Goal: Information Seeking & Learning: Learn about a topic

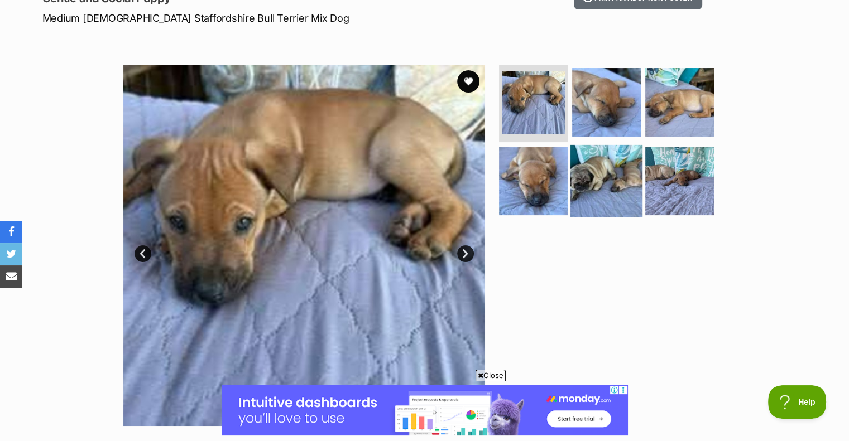
click at [596, 177] on img at bounding box center [606, 181] width 72 height 72
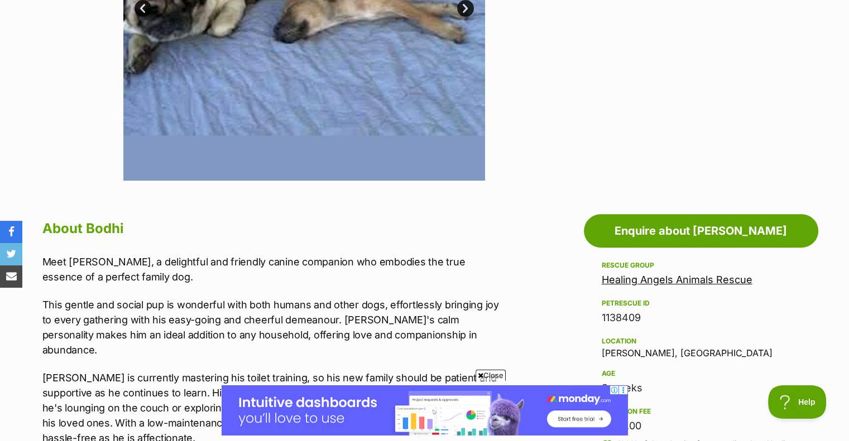
scroll to position [502, 0]
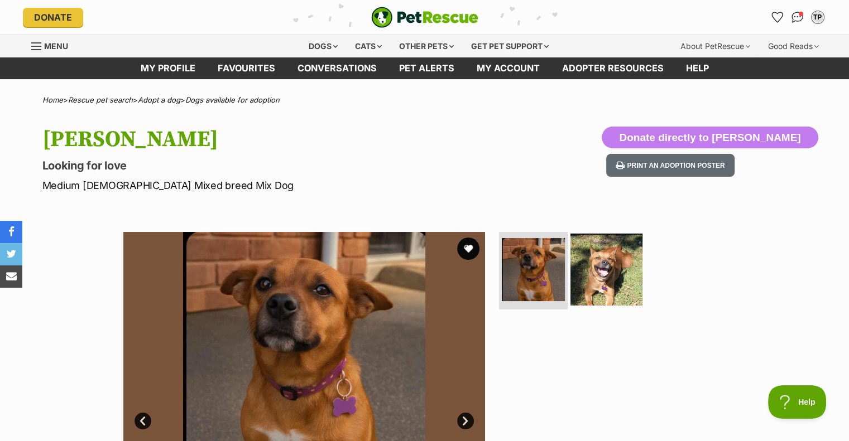
click at [624, 276] on img at bounding box center [606, 269] width 72 height 72
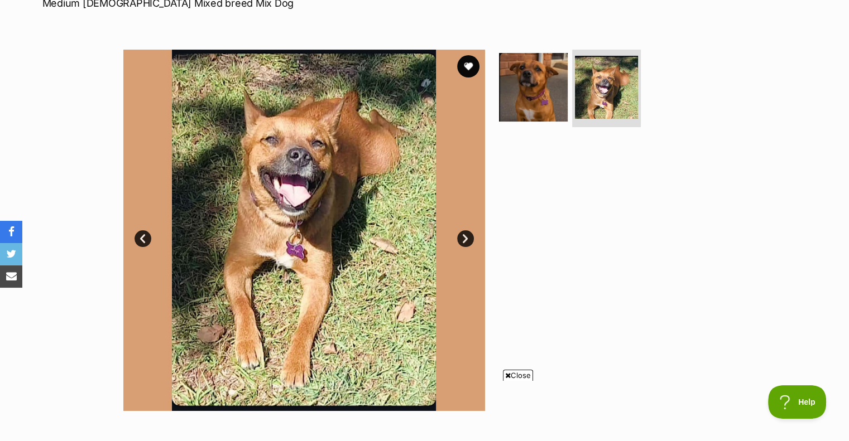
scroll to position [167, 0]
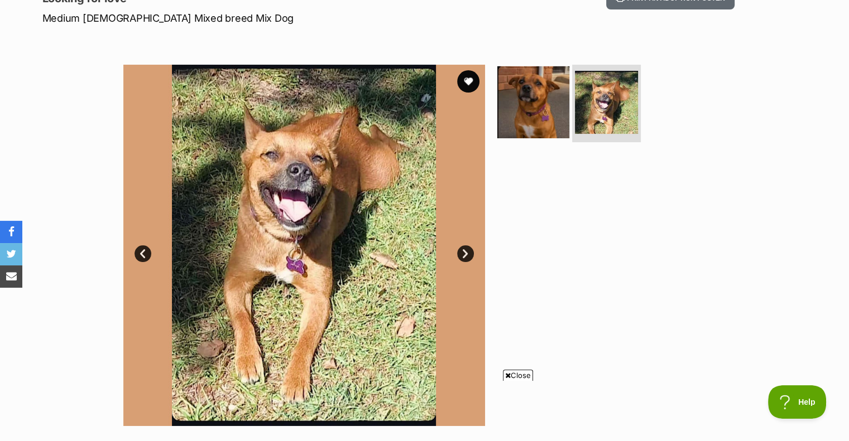
click at [534, 100] on img at bounding box center [533, 102] width 72 height 72
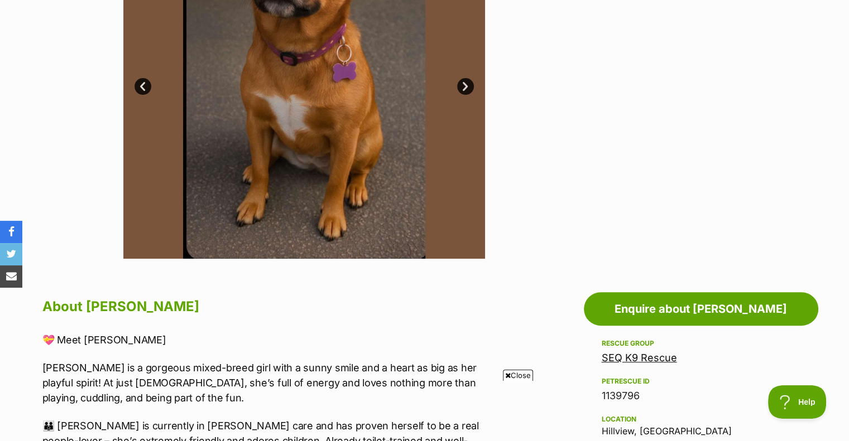
scroll to position [0, 0]
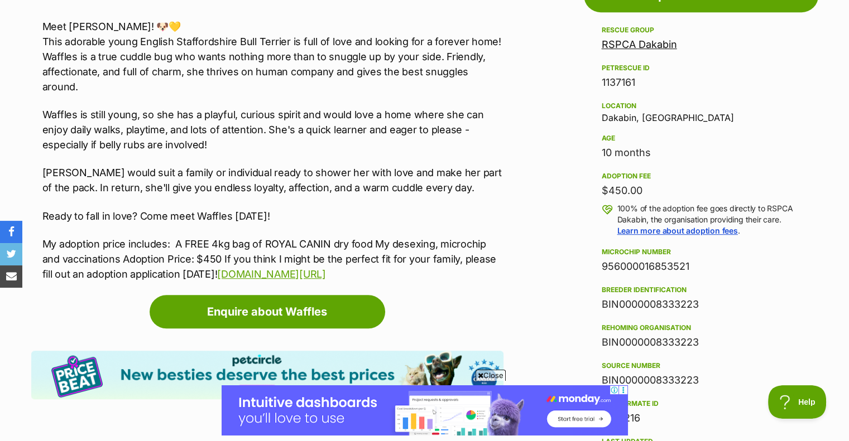
scroll to position [558, 0]
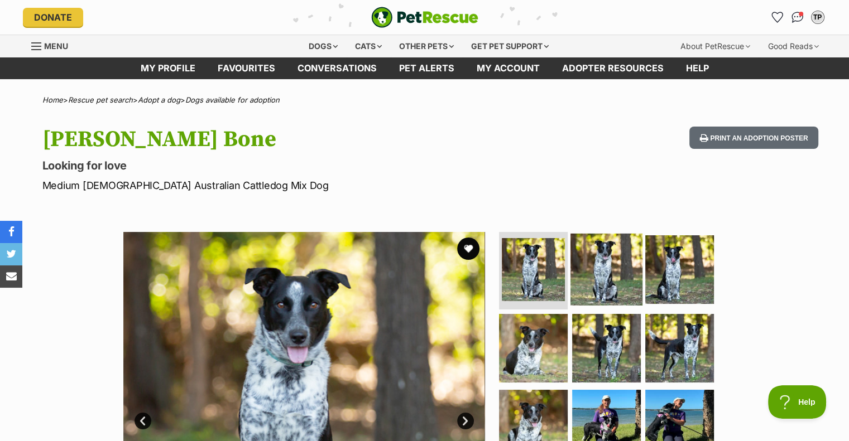
click at [601, 254] on img at bounding box center [606, 269] width 72 height 72
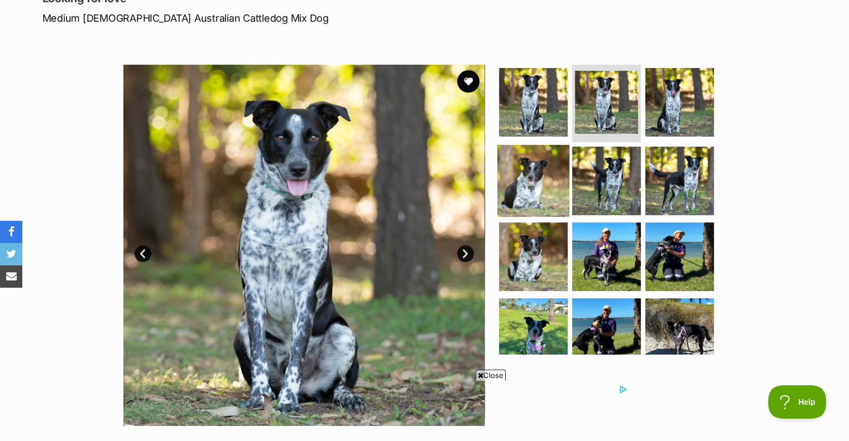
click at [543, 182] on img at bounding box center [533, 181] width 72 height 72
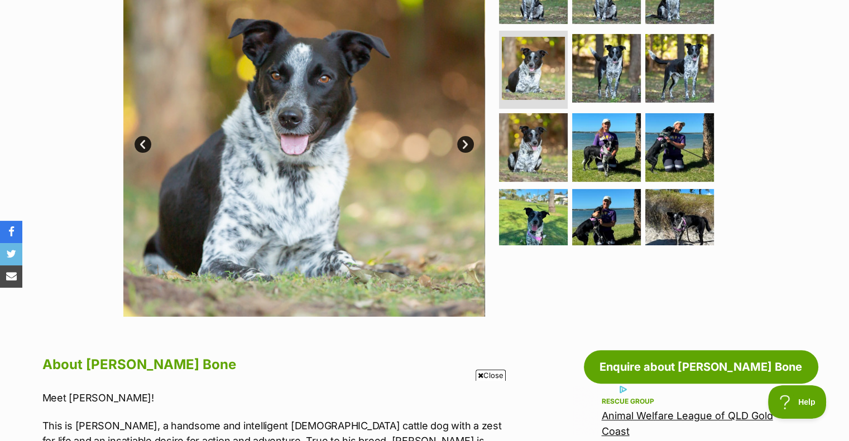
scroll to position [279, 0]
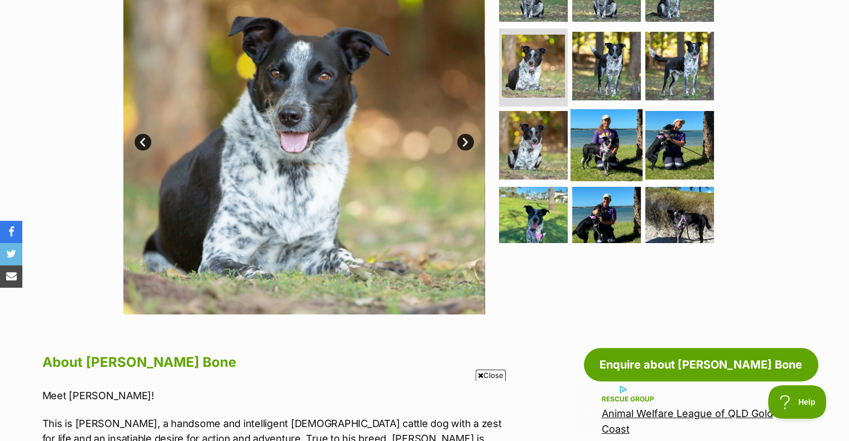
click at [589, 143] on img at bounding box center [606, 145] width 72 height 72
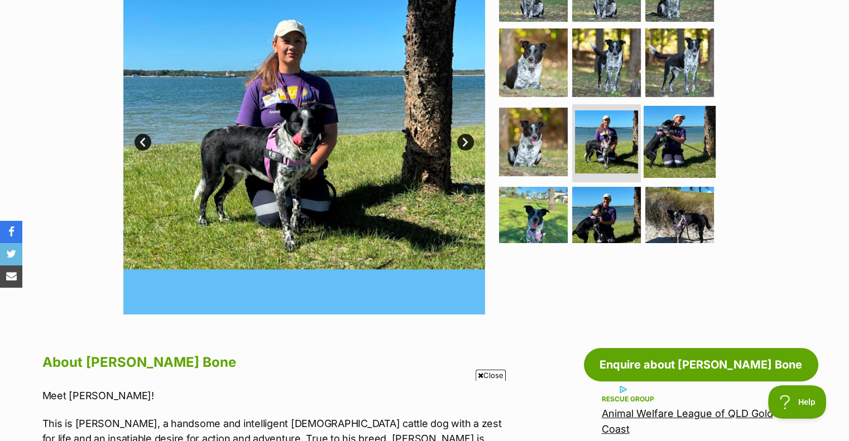
click at [667, 142] on img at bounding box center [679, 142] width 72 height 72
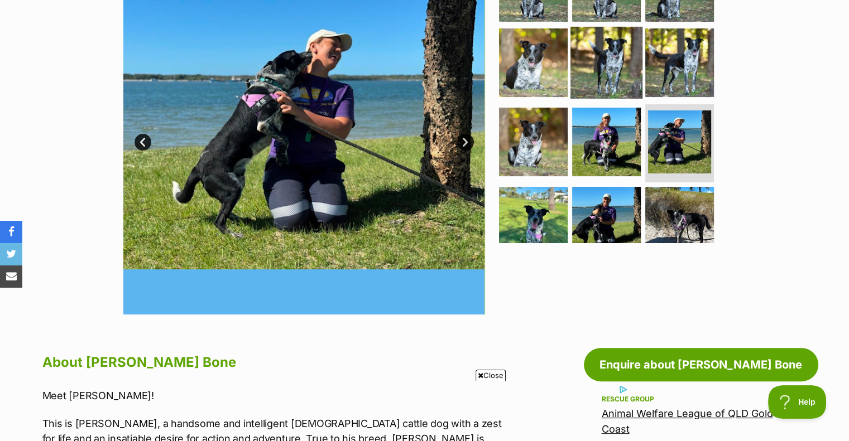
click at [597, 54] on img at bounding box center [606, 63] width 72 height 72
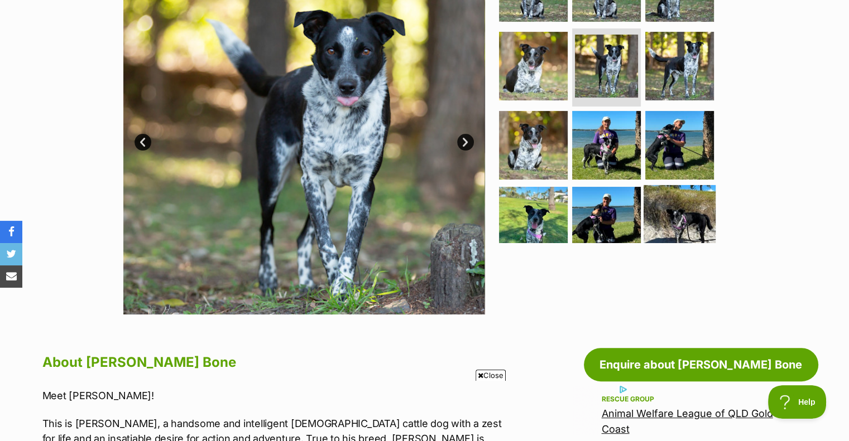
click at [676, 199] on img at bounding box center [679, 221] width 72 height 72
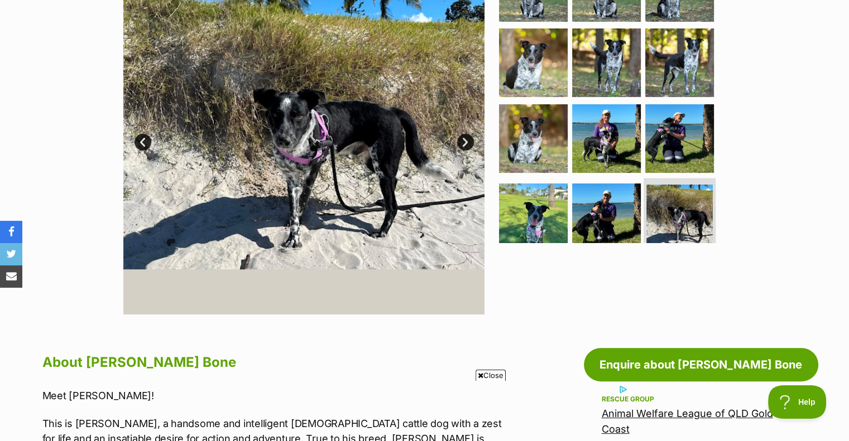
scroll to position [0, 0]
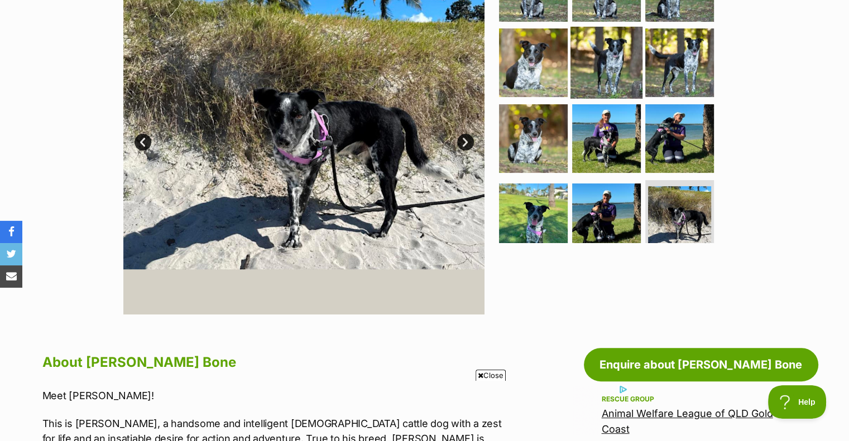
click at [610, 71] on img at bounding box center [606, 63] width 72 height 72
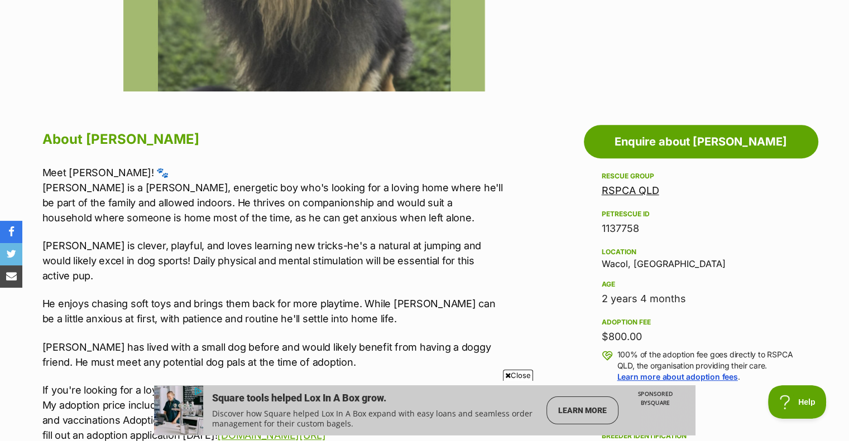
click at [517, 374] on span "Close" at bounding box center [518, 375] width 30 height 11
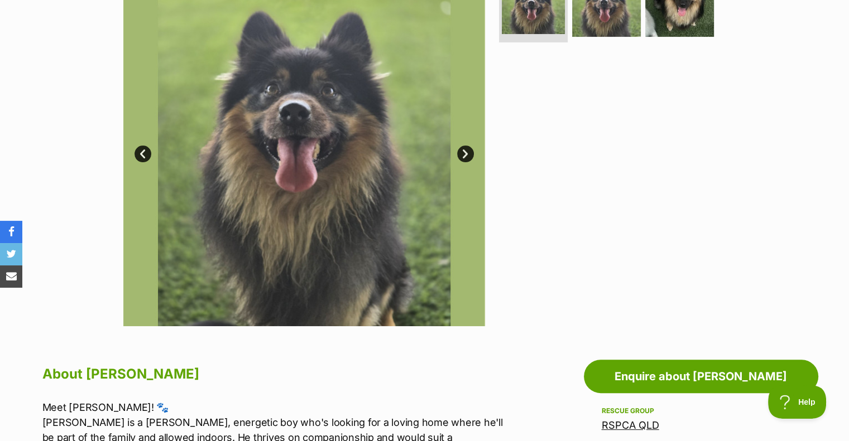
scroll to position [223, 0]
